Goal: Transaction & Acquisition: Subscribe to service/newsletter

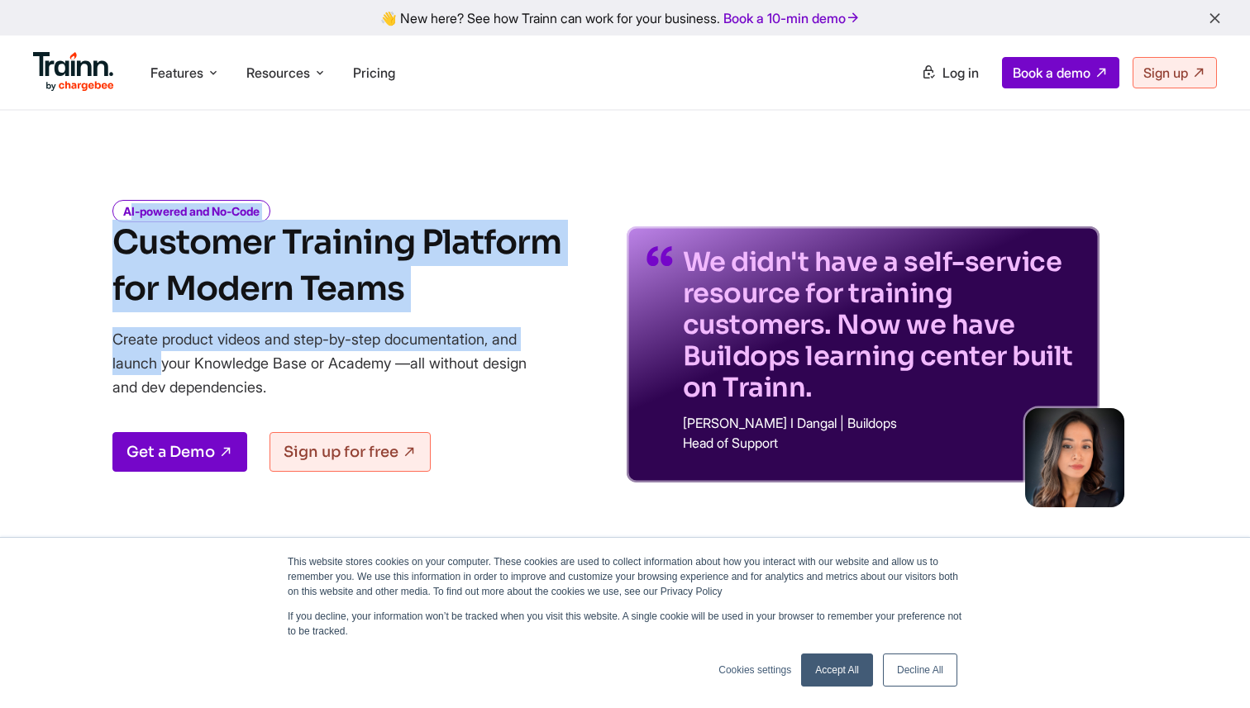
drag, startPoint x: 554, startPoint y: 343, endPoint x: 378, endPoint y: 120, distance: 284.2
click at [443, 195] on div "AI-powered and No-Code Customer Training Platform for Modern Teams Create produ…" at bounding box center [625, 330] width 1190 height 306
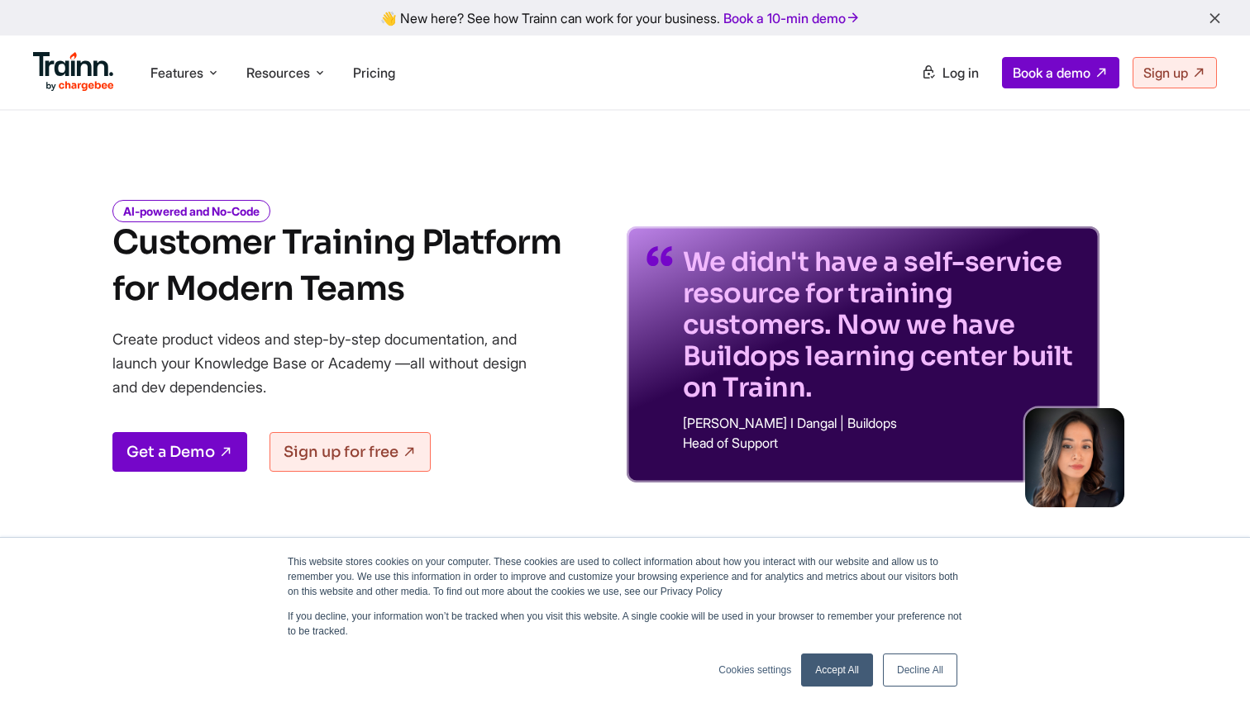
drag, startPoint x: 443, startPoint y: 195, endPoint x: 480, endPoint y: 416, distance: 223.8
click at [480, 416] on div "AI-powered and No-Code Customer Training Platform for Modern Teams Create produ…" at bounding box center [625, 330] width 1190 height 306
click at [529, 441] on div "Get a Demo Sign up for free" at bounding box center [336, 452] width 449 height 40
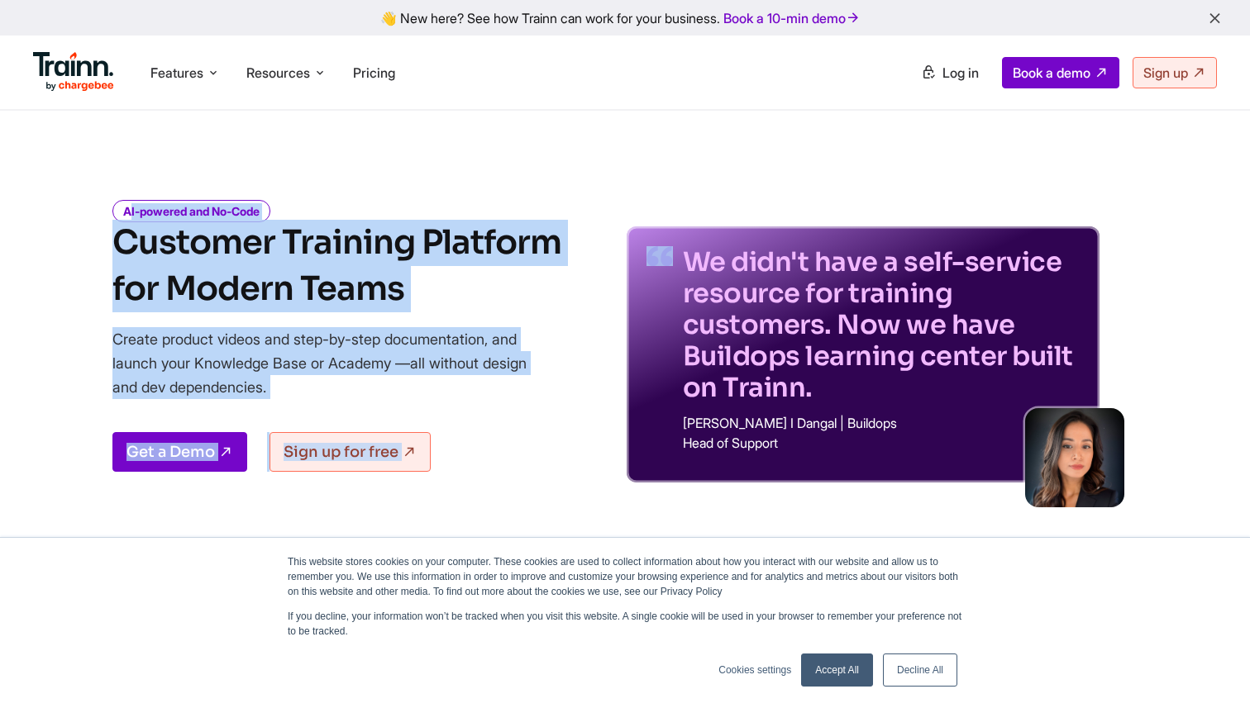
drag, startPoint x: 529, startPoint y: 441, endPoint x: 407, endPoint y: 149, distance: 316.0
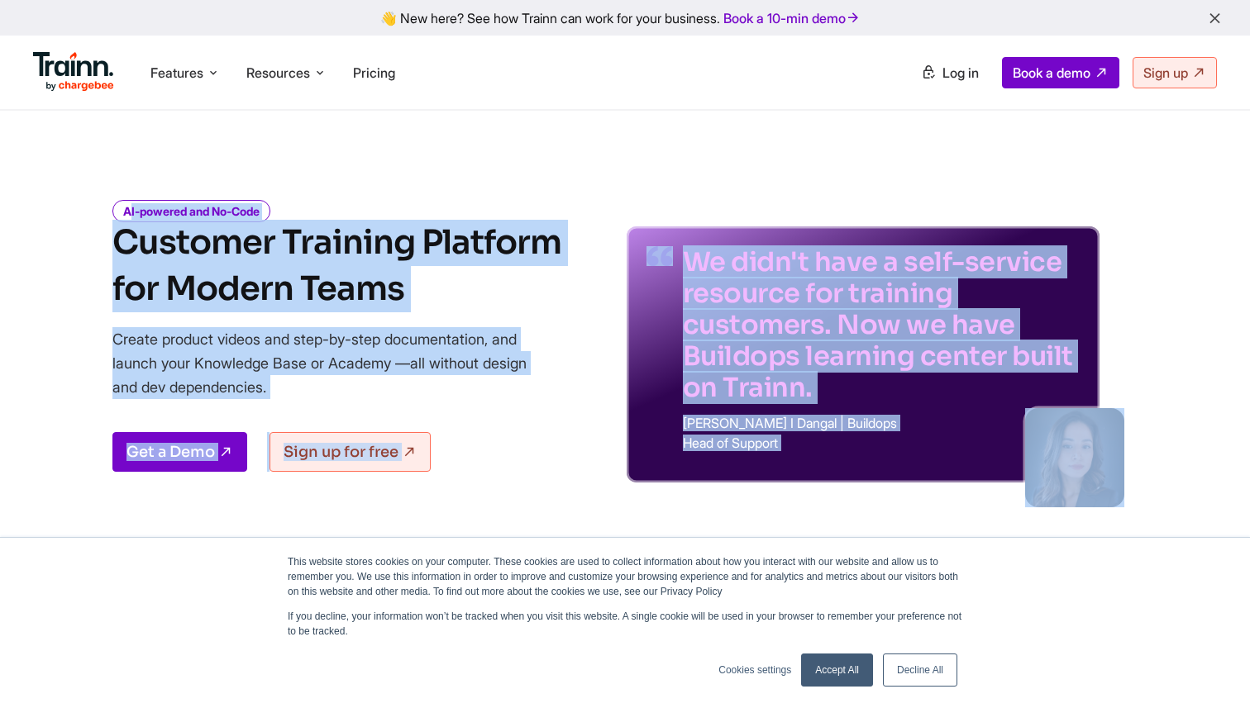
drag, startPoint x: 460, startPoint y: 176, endPoint x: 550, endPoint y: 498, distance: 333.7
drag, startPoint x: 634, startPoint y: 500, endPoint x: 512, endPoint y: 193, distance: 330.9
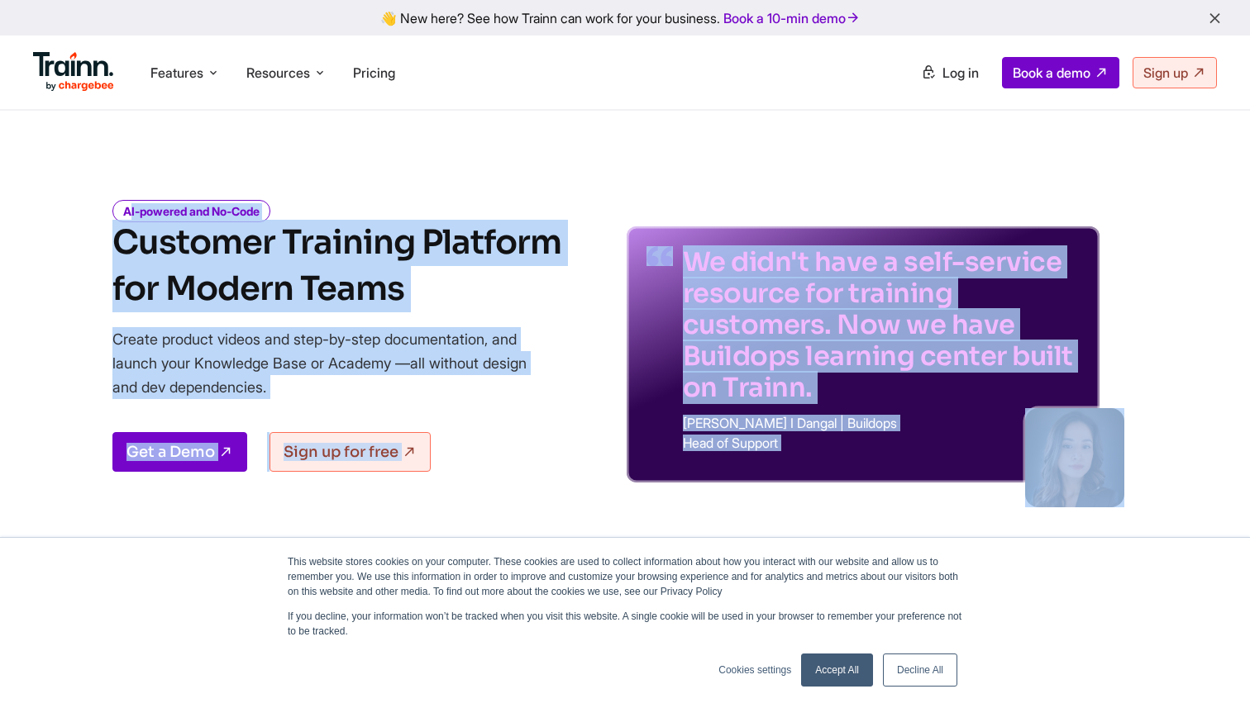
click at [574, 188] on div "AI-powered and No-Code Customer Training Platform for Modern Teams Create produ…" at bounding box center [625, 330] width 1190 height 306
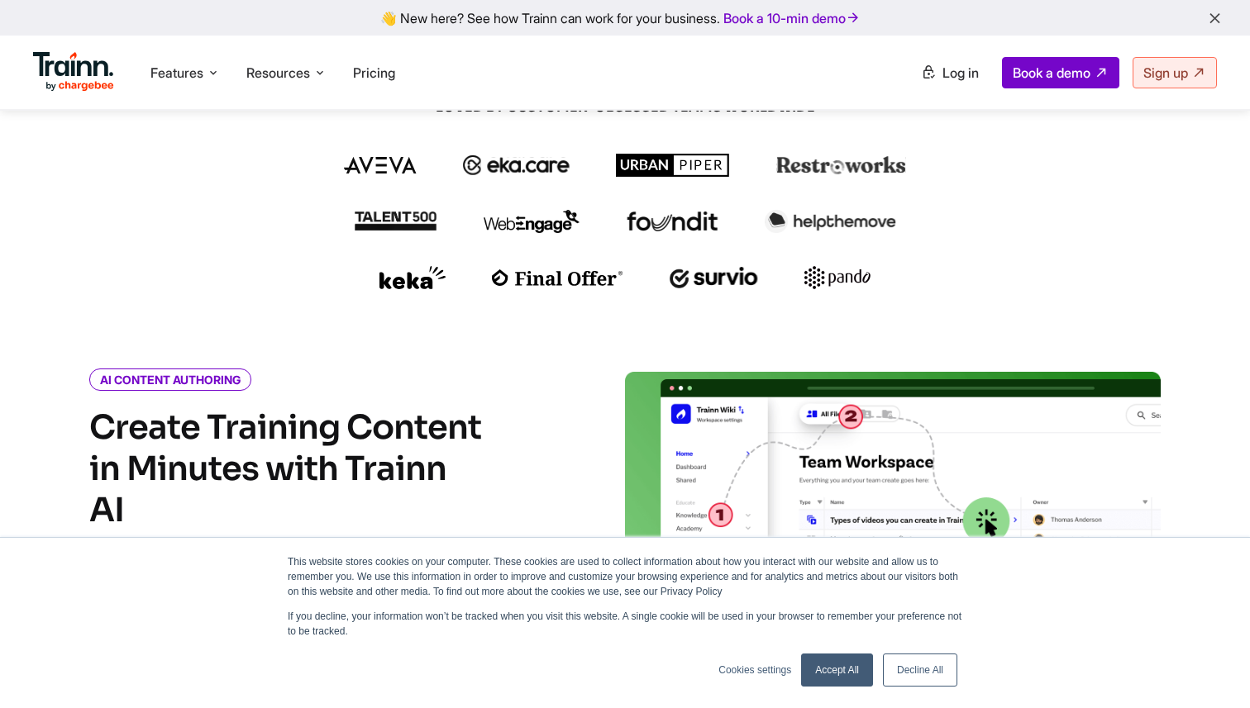
scroll to position [628, 0]
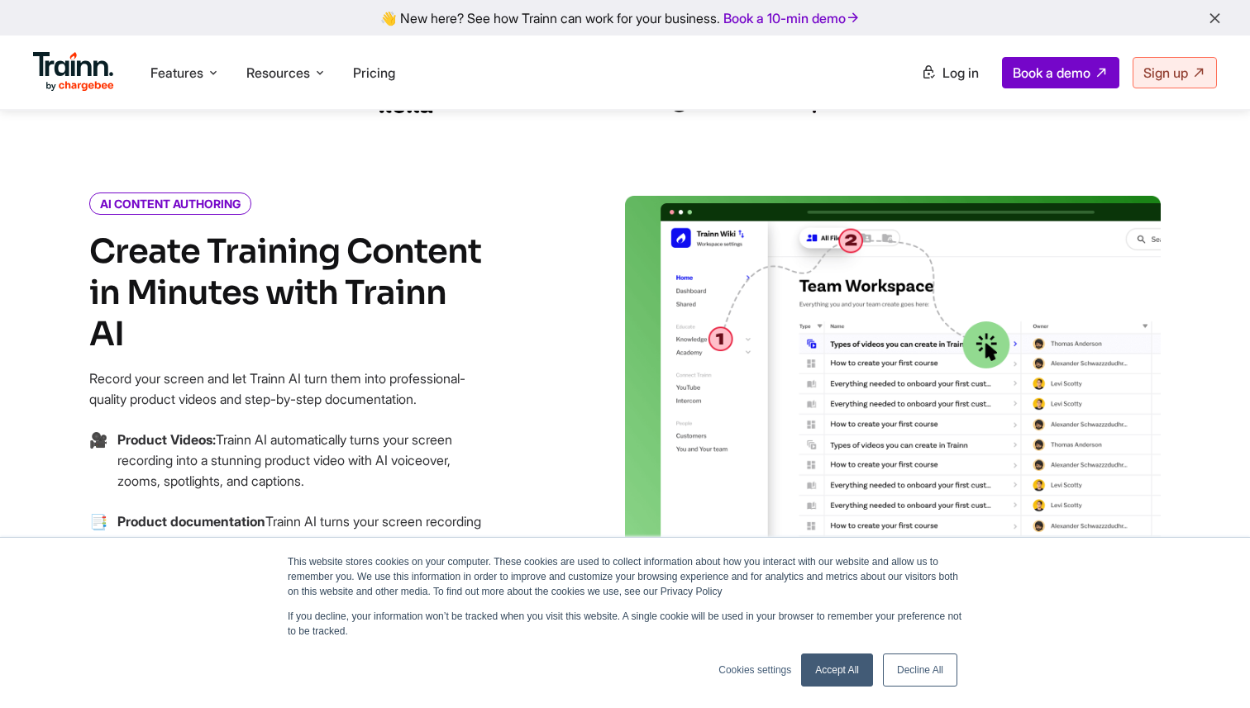
click at [844, 670] on link "Accept All" at bounding box center [837, 670] width 72 height 33
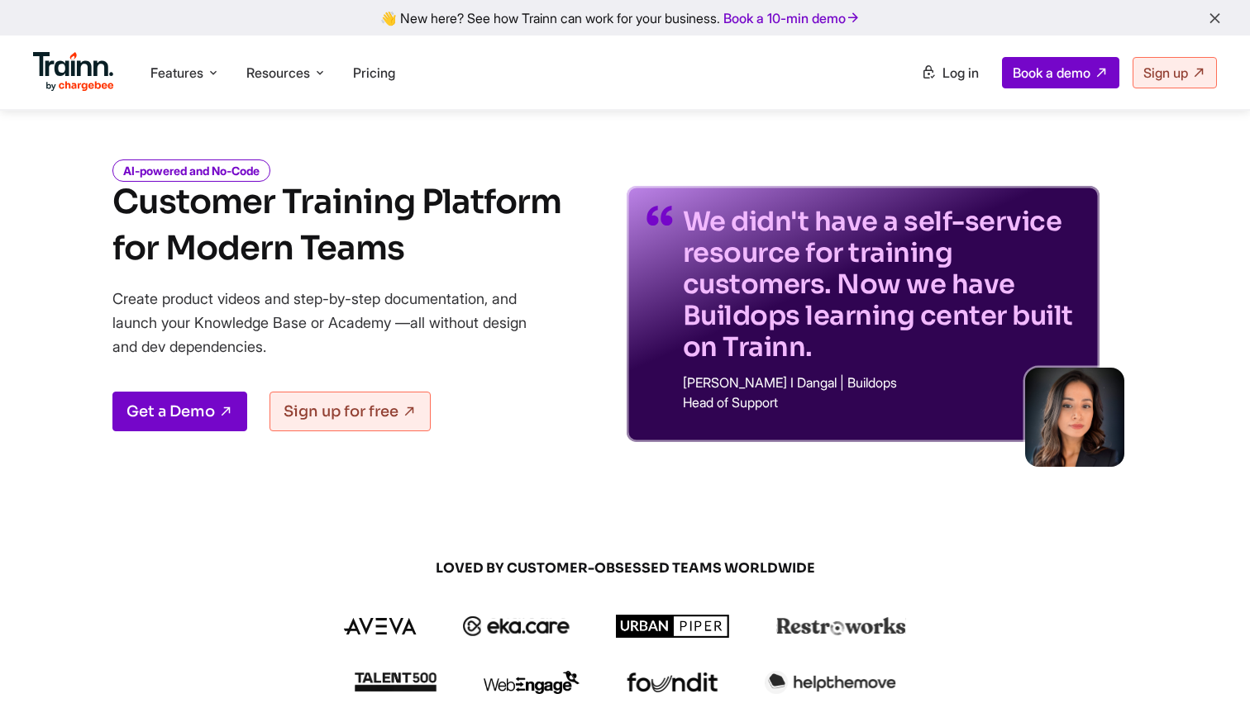
scroll to position [0, 0]
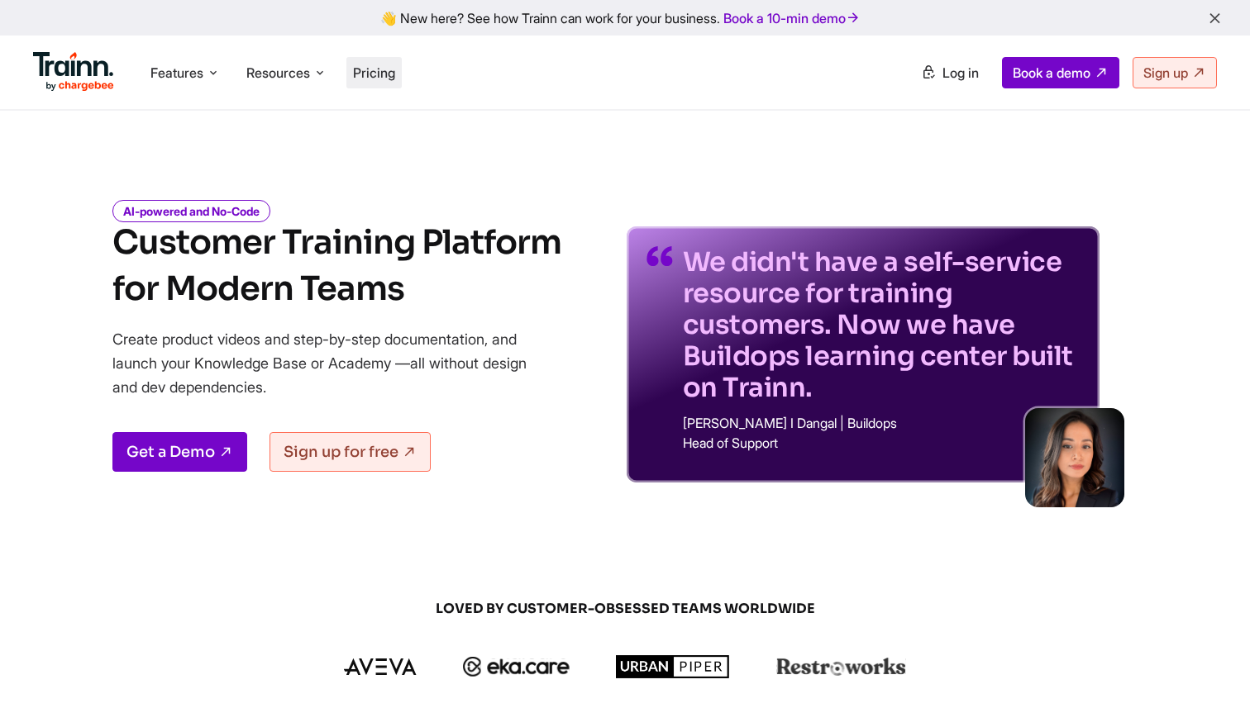
click at [370, 76] on span "Pricing" at bounding box center [374, 72] width 42 height 17
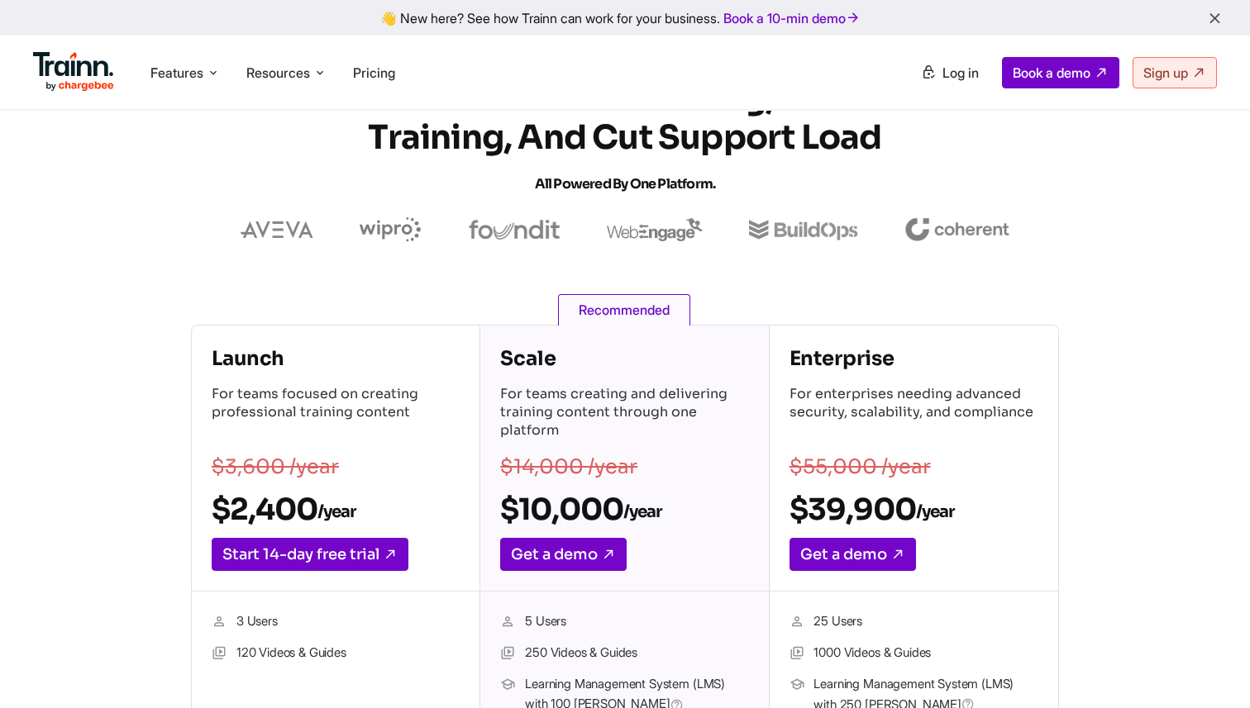
scroll to position [67, 0]
